Goal: Find specific page/section: Find specific page/section

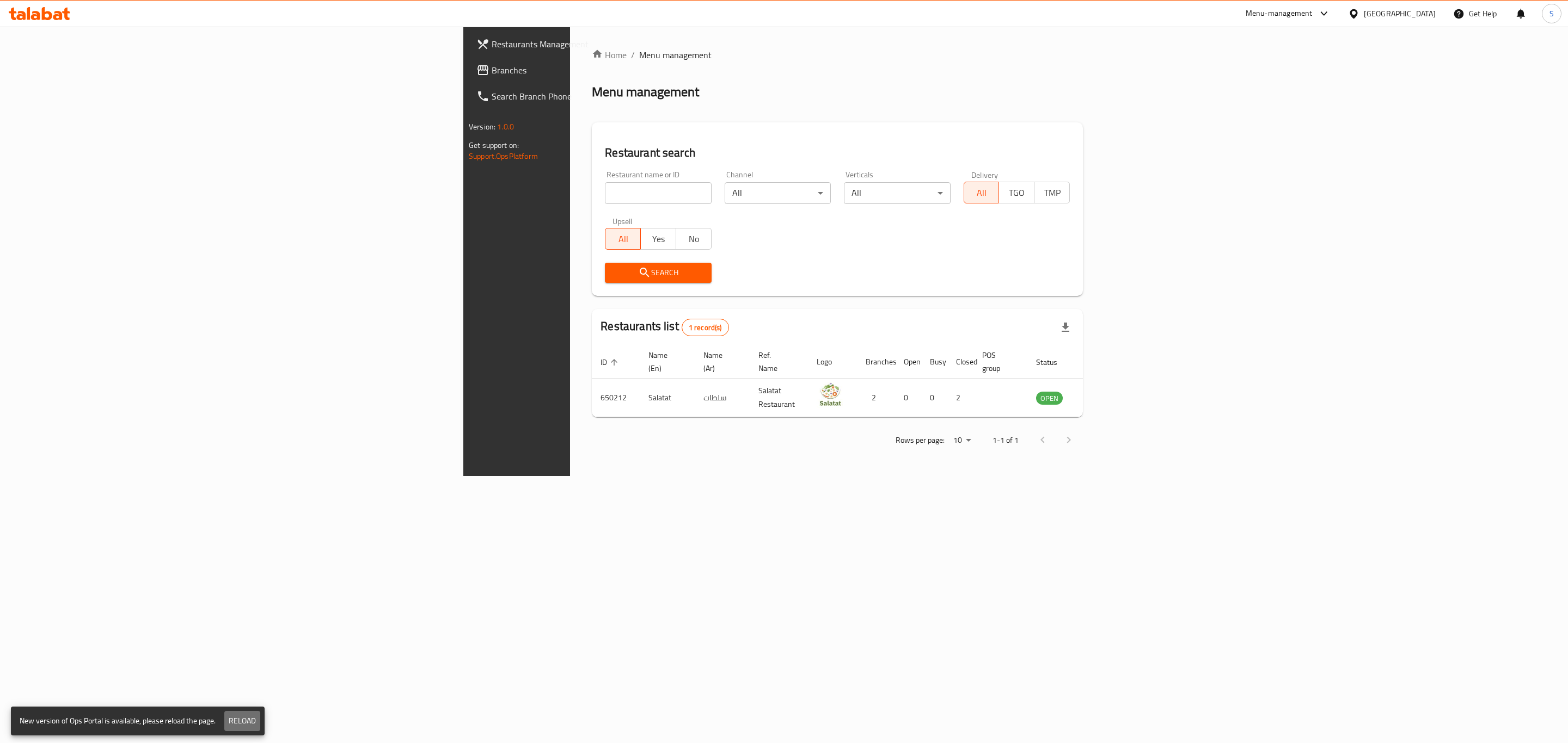
click at [248, 723] on span "Reload" at bounding box center [242, 721] width 27 height 14
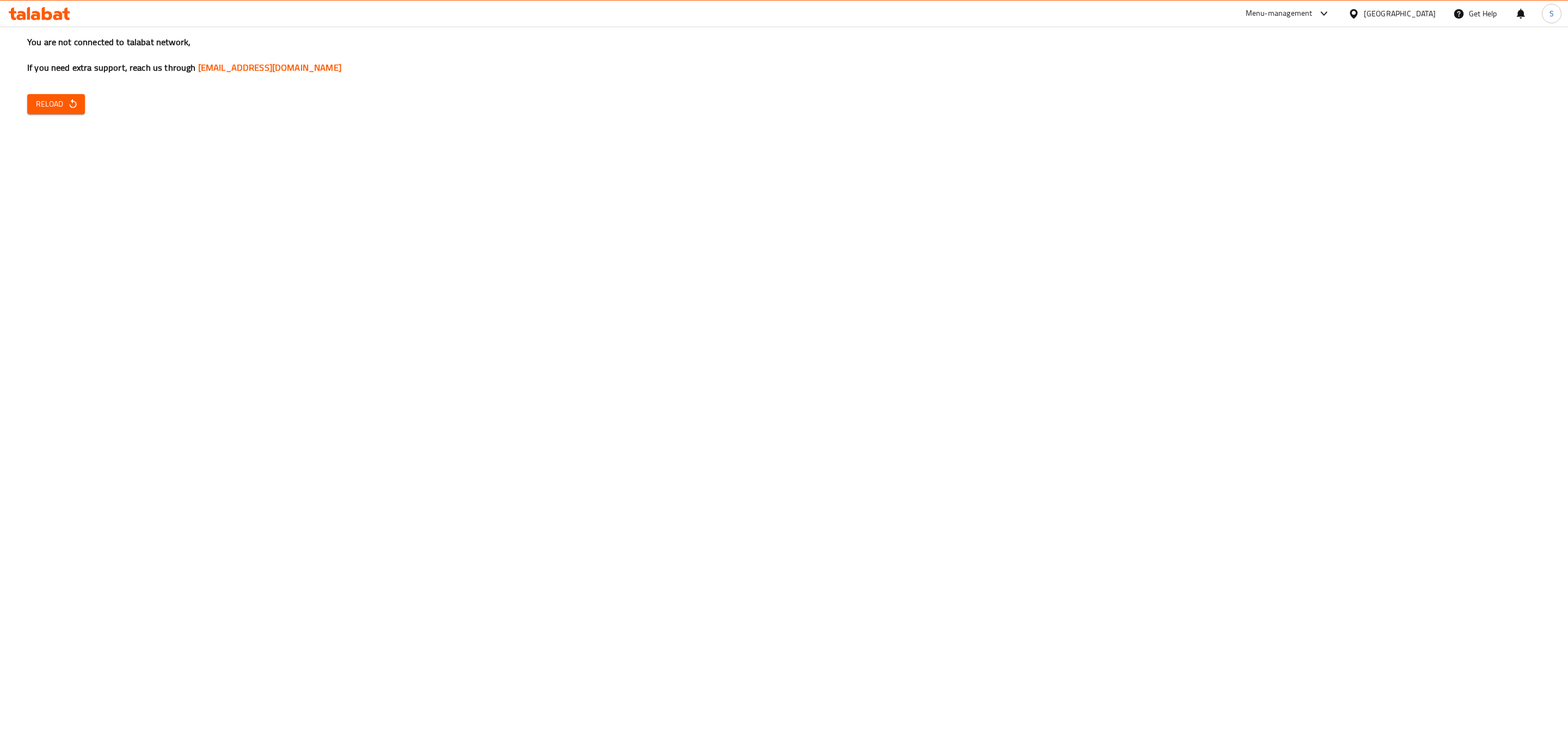
drag, startPoint x: 812, startPoint y: 457, endPoint x: 816, endPoint y: 452, distance: 6.4
click at [815, 455] on div "You are not connected to talabat network, If you need extra support, reach us t…" at bounding box center [784, 372] width 1568 height 743
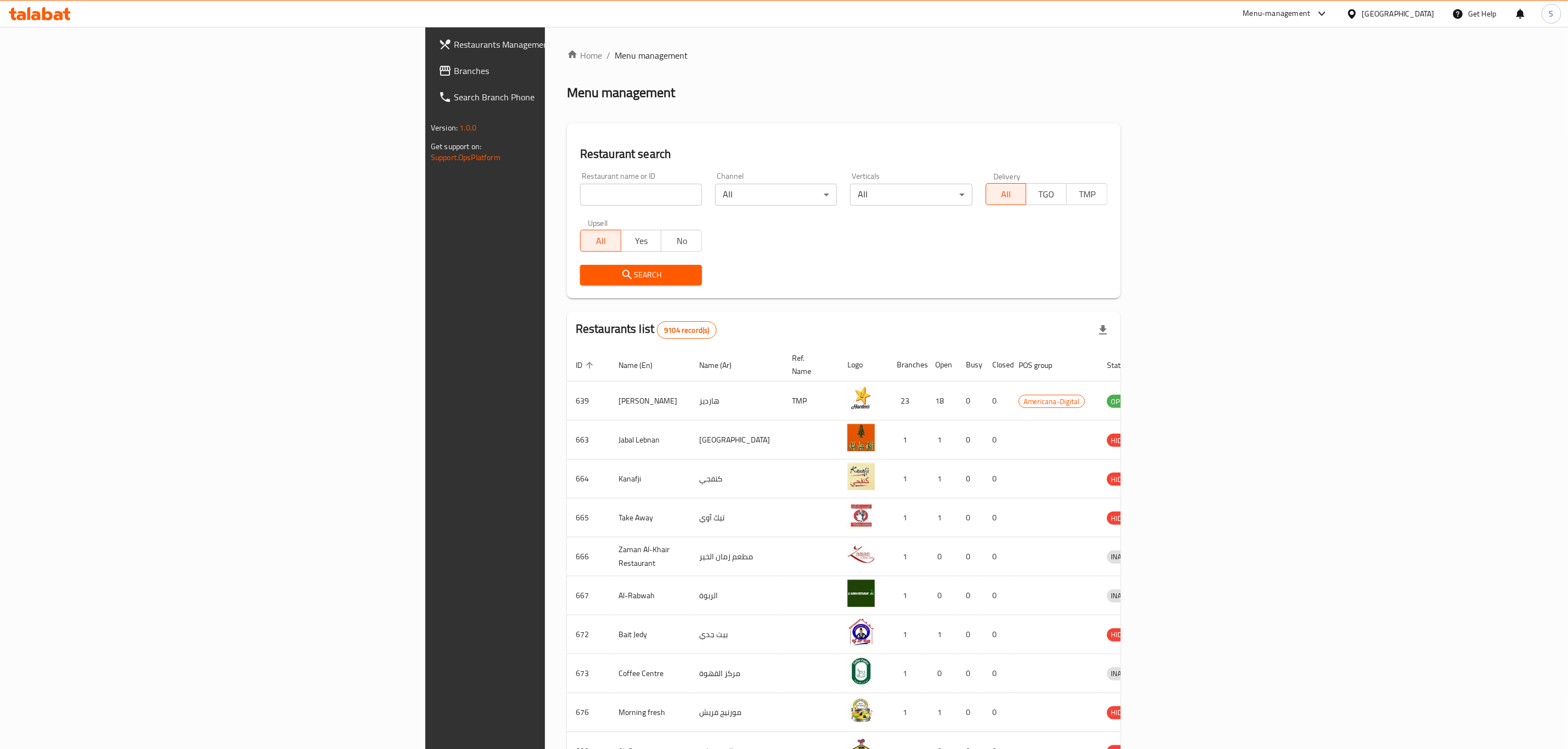
click at [580, 193] on input "search" at bounding box center [641, 195] width 122 height 22
type input "n"
type input "s"
type input "the rare burger"
click button "Search" at bounding box center [641, 275] width 122 height 20
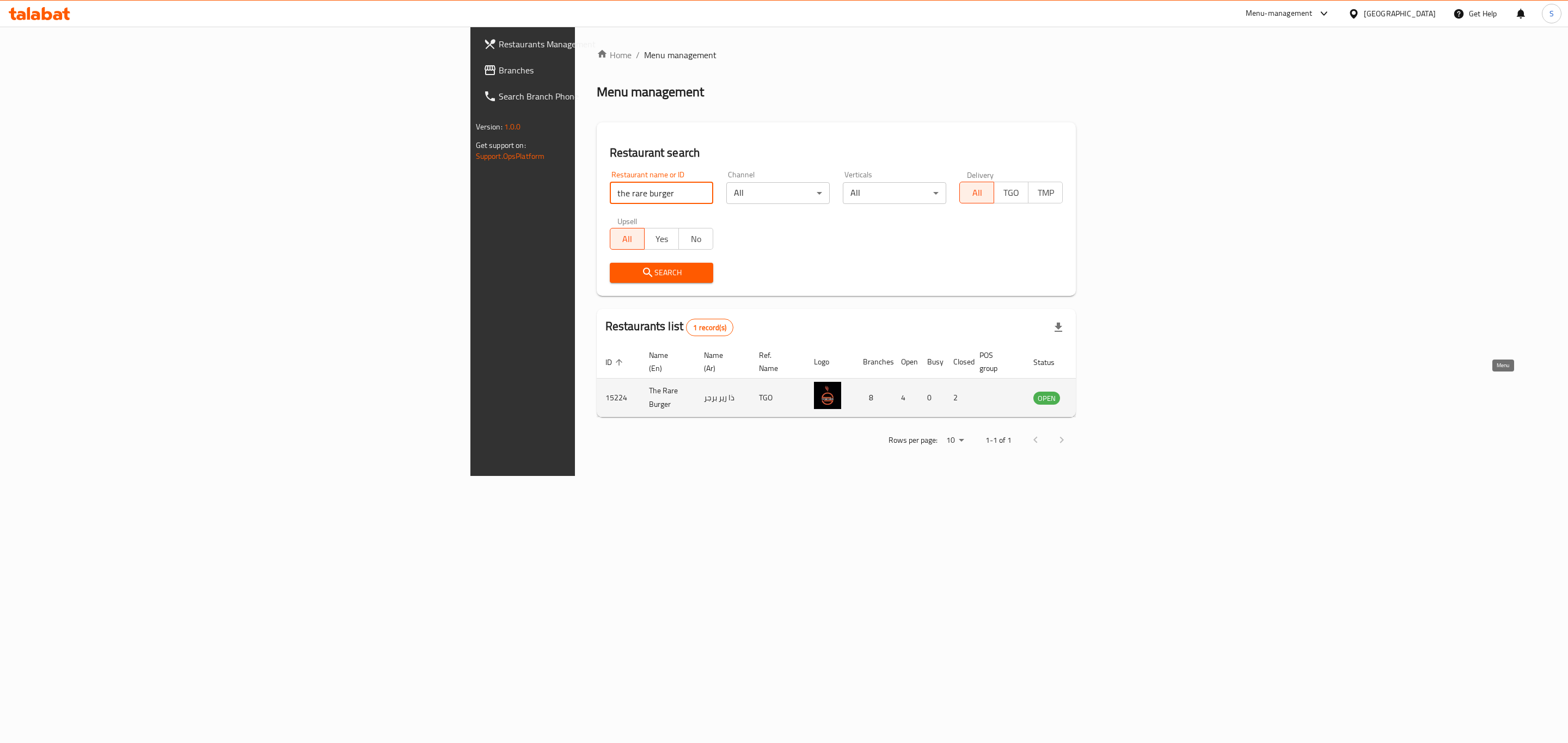
click at [1103, 394] on icon "enhanced table" at bounding box center [1097, 398] width 12 height 9
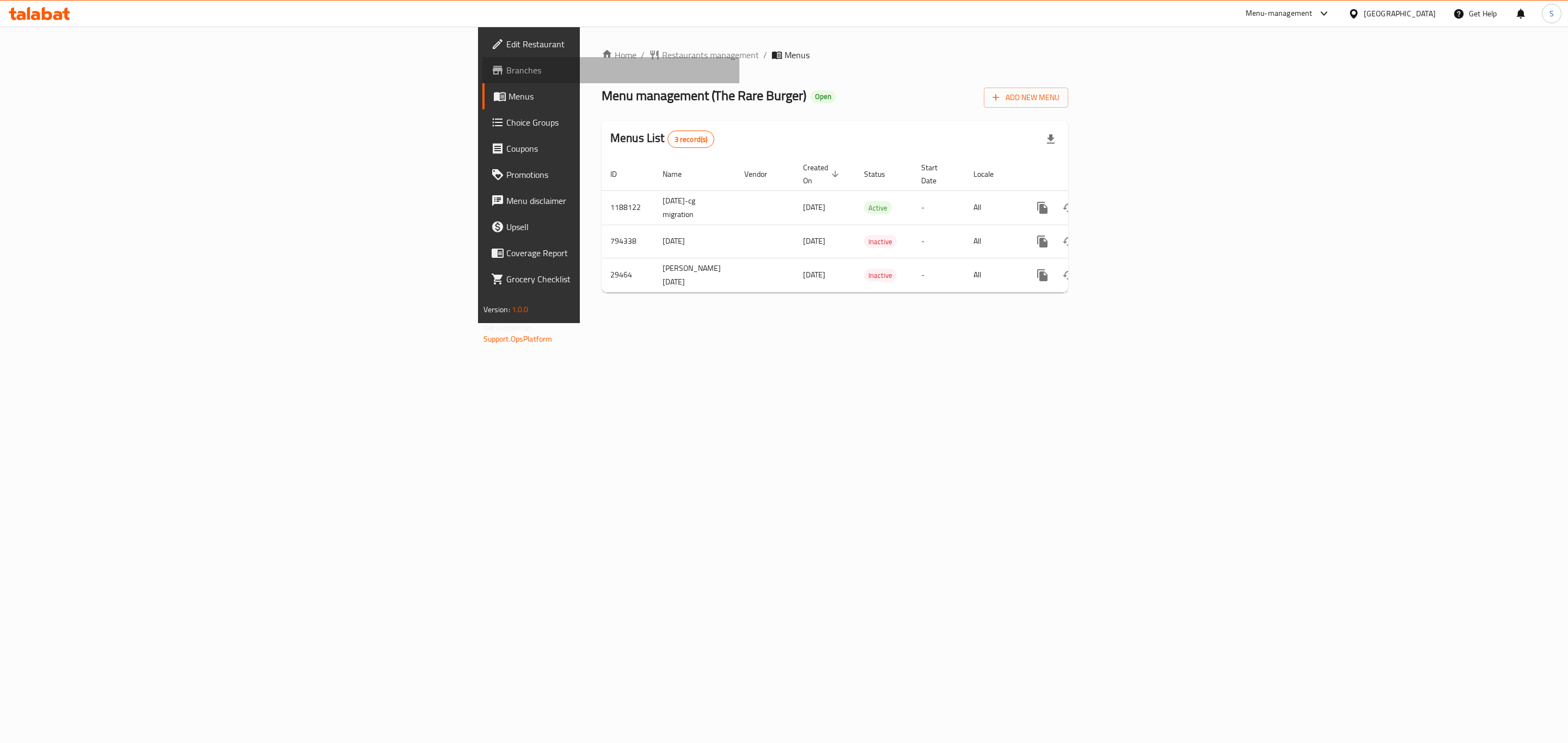
click at [506, 67] on span "Branches" at bounding box center [618, 70] width 224 height 13
